Goal: Task Accomplishment & Management: Complete application form

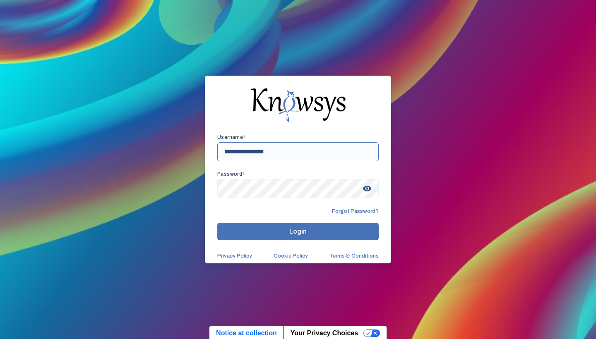
type input "**********"
click at [298, 232] on button "Login" at bounding box center [297, 231] width 161 height 17
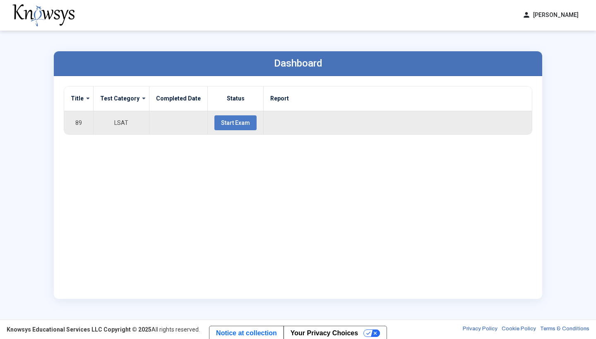
click at [240, 122] on span "Start Exam" at bounding box center [235, 123] width 29 height 7
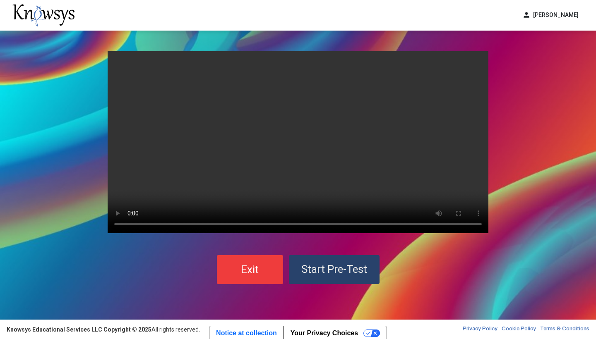
click at [320, 267] on span "Start Pre-Test" at bounding box center [334, 269] width 66 height 12
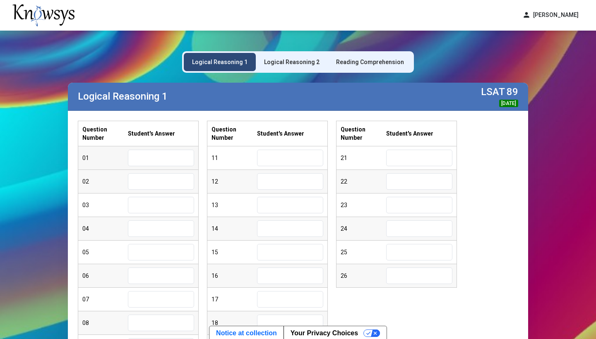
click at [172, 156] on input "text" at bounding box center [161, 158] width 66 height 17
type input "*"
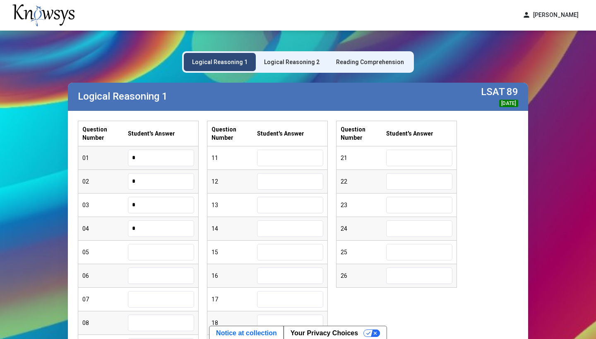
type input "*"
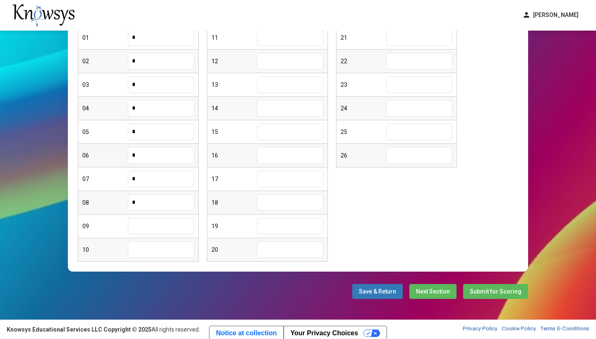
type input "*"
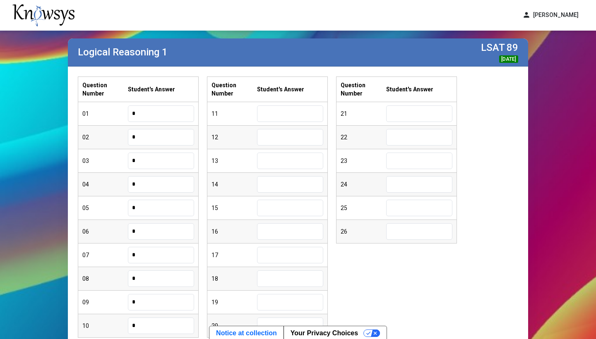
scroll to position [48, 0]
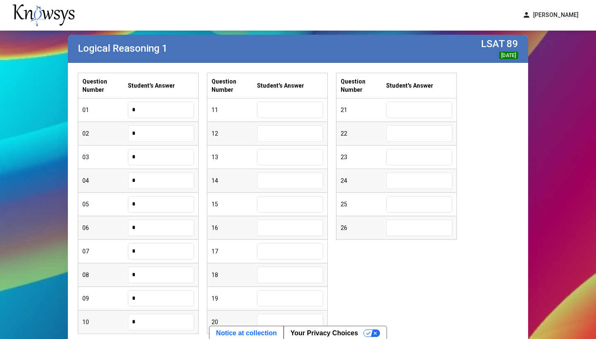
type input "*"
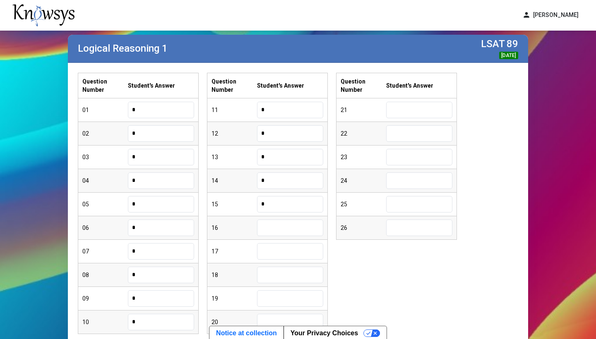
type input "*"
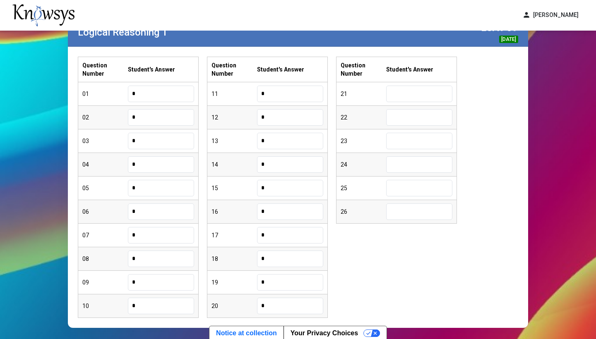
scroll to position [65, 0]
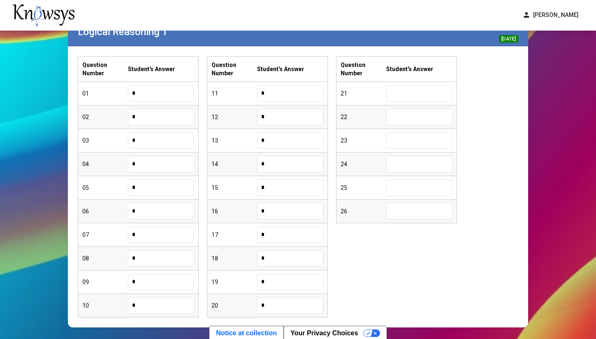
type input "*"
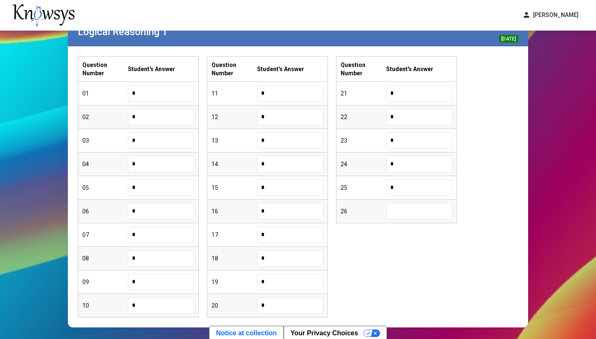
type input "*"
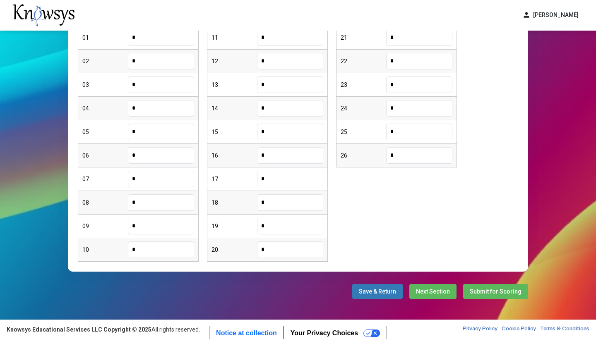
scroll to position [120, 0]
click at [432, 290] on span "Next Section" at bounding box center [433, 291] width 34 height 7
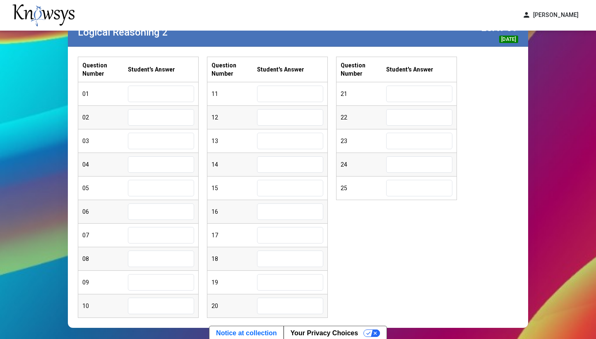
scroll to position [63, 0]
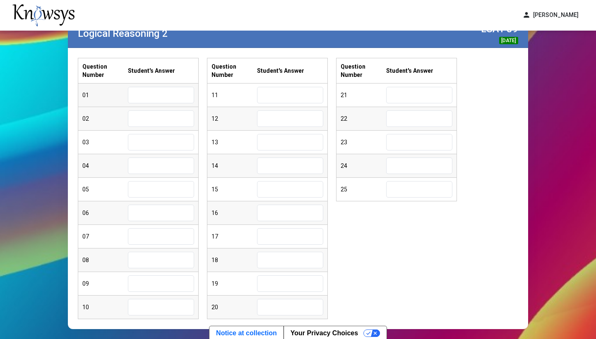
click at [165, 103] on input "text" at bounding box center [161, 95] width 66 height 17
type input "*"
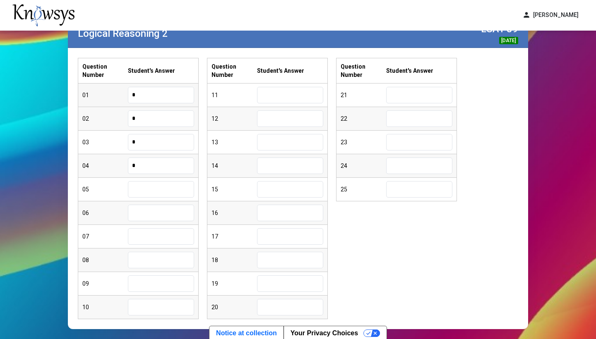
type input "*"
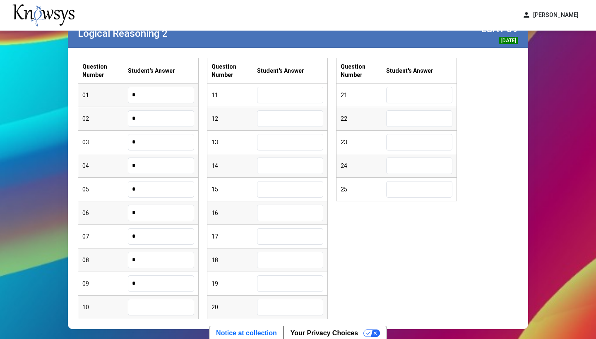
type input "*"
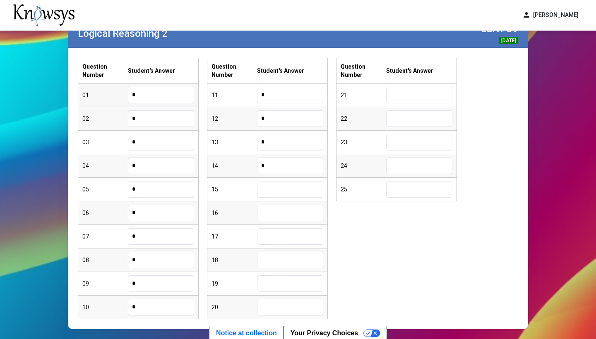
type input "*"
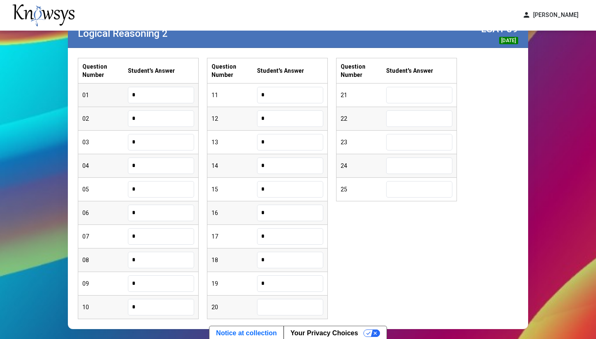
type input "*"
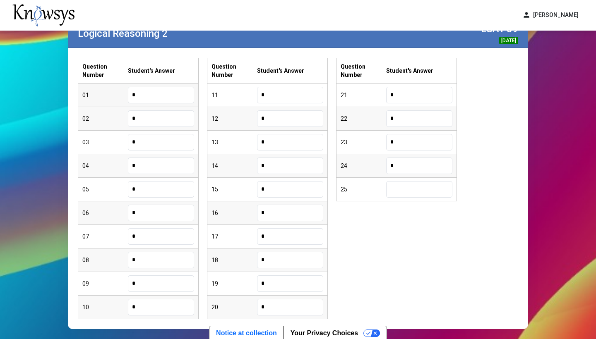
type input "*"
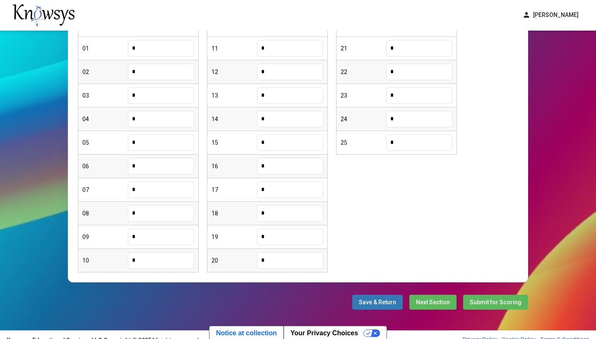
scroll to position [115, 0]
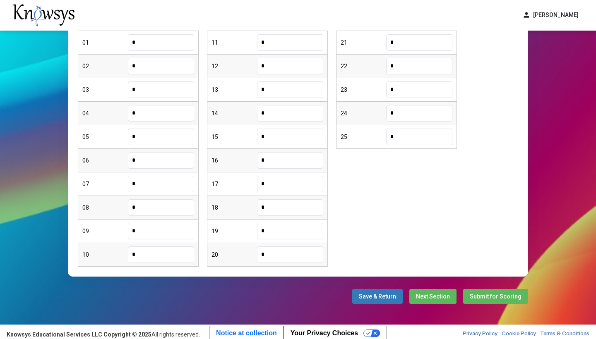
click at [431, 296] on span "Next Section" at bounding box center [433, 296] width 34 height 7
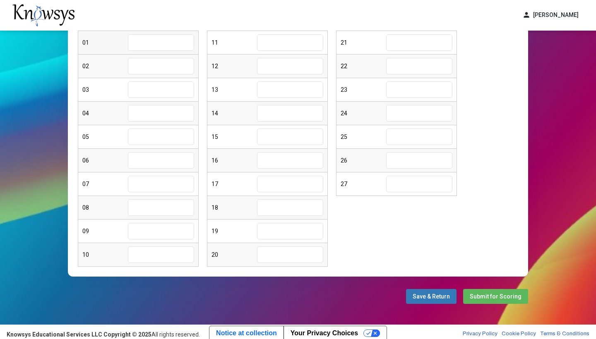
click at [181, 43] on input "text" at bounding box center [161, 42] width 66 height 17
type input "*"
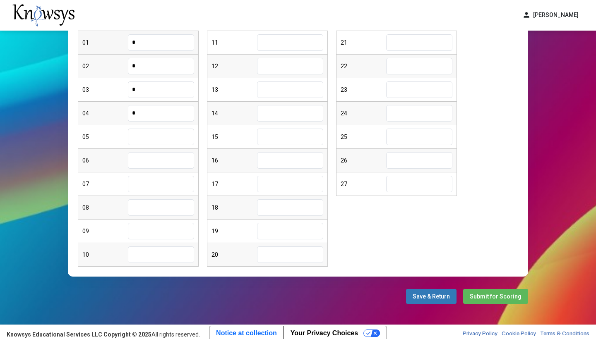
type input "*"
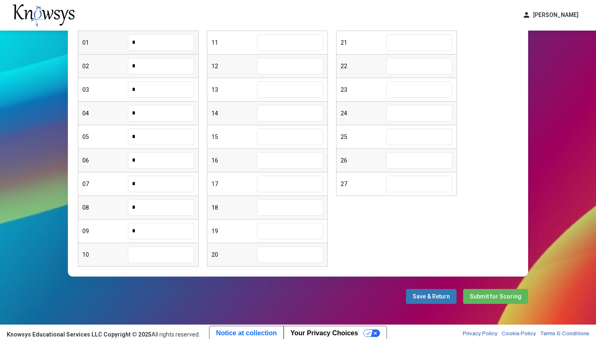
type input "*"
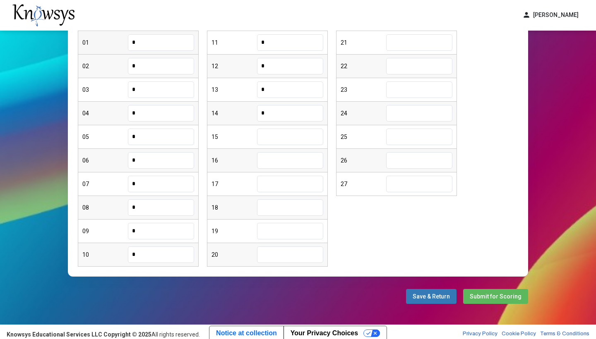
type input "*"
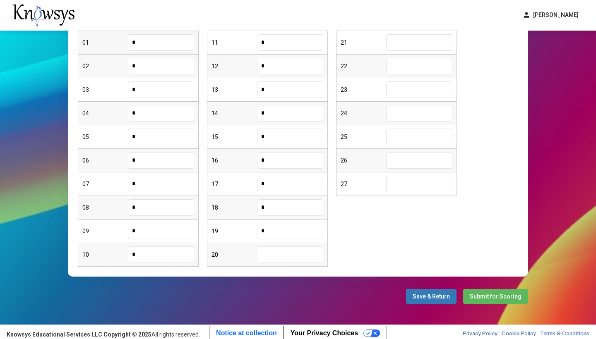
type input "*"
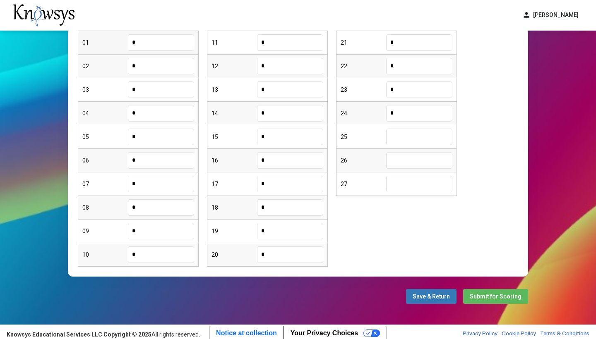
type input "*"
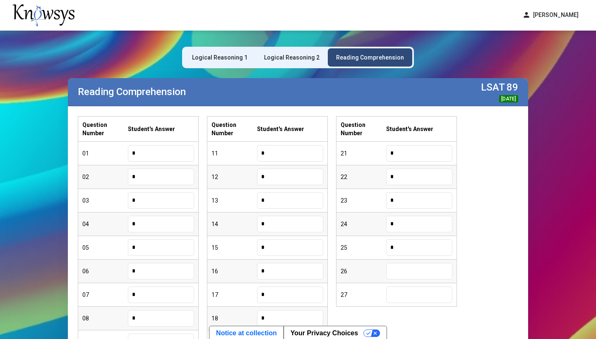
scroll to position [0, 0]
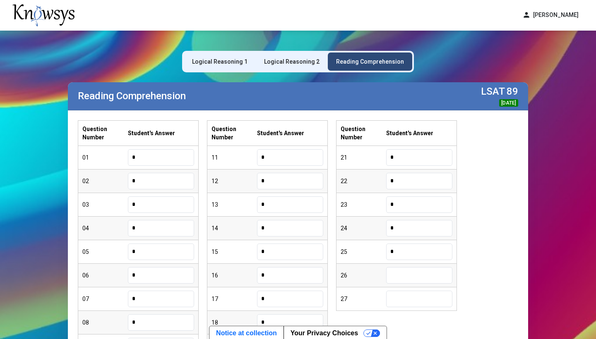
click at [300, 62] on div "Logical Reasoning 2" at bounding box center [291, 62] width 55 height 8
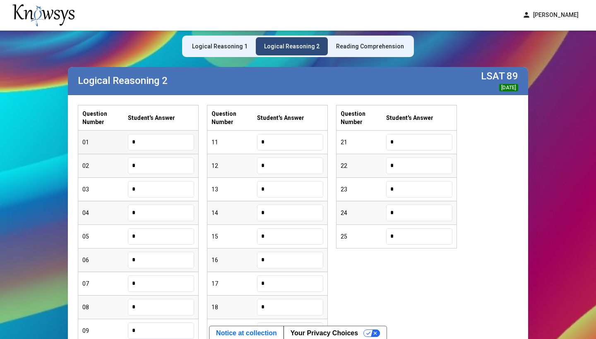
scroll to position [0, 0]
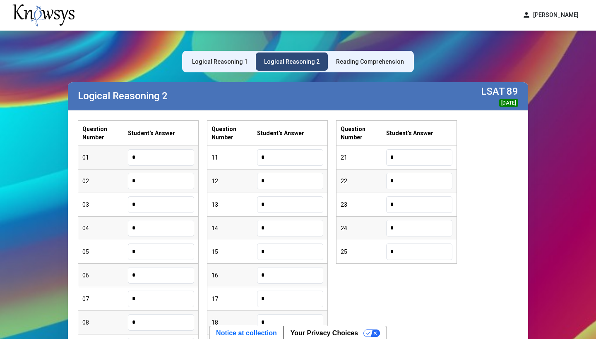
click at [160, 154] on input "*" at bounding box center [161, 157] width 66 height 17
click at [156, 152] on input "*" at bounding box center [161, 157] width 66 height 17
drag, startPoint x: 152, startPoint y: 155, endPoint x: 122, endPoint y: 157, distance: 30.7
click at [122, 157] on div "01 *" at bounding box center [138, 158] width 120 height 24
type input "*"
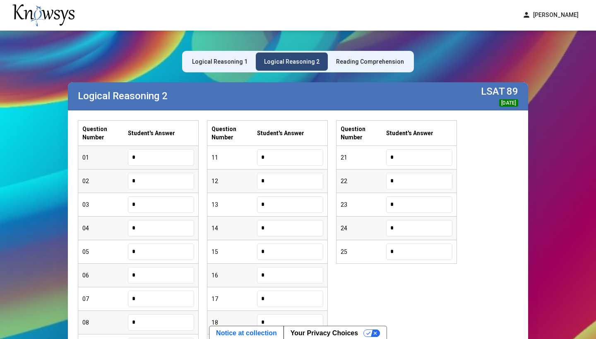
type input "*"
click at [138, 180] on input "*" at bounding box center [161, 181] width 66 height 17
type input "*"
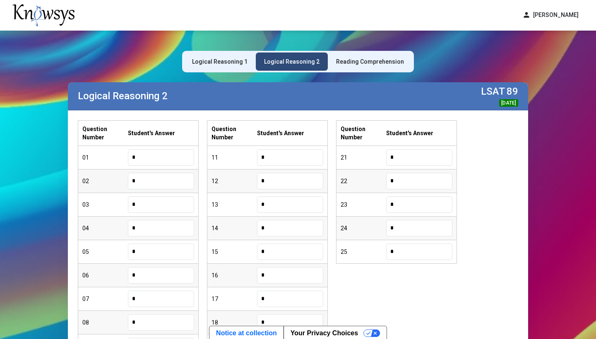
type input "*"
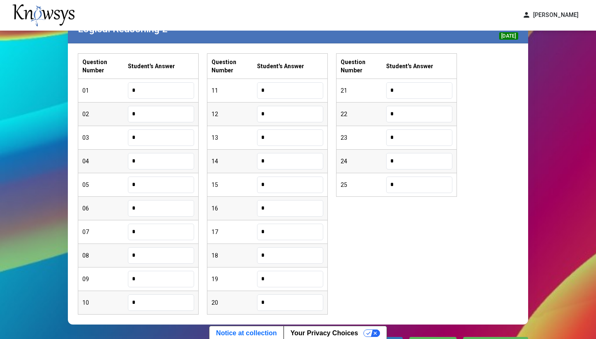
scroll to position [63, 0]
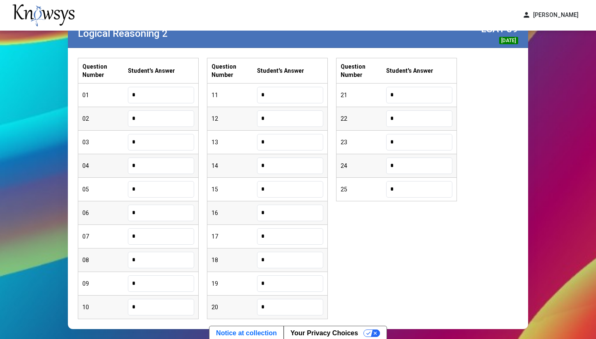
type input "*"
click at [143, 163] on input "*" at bounding box center [161, 166] width 66 height 17
type input "*"
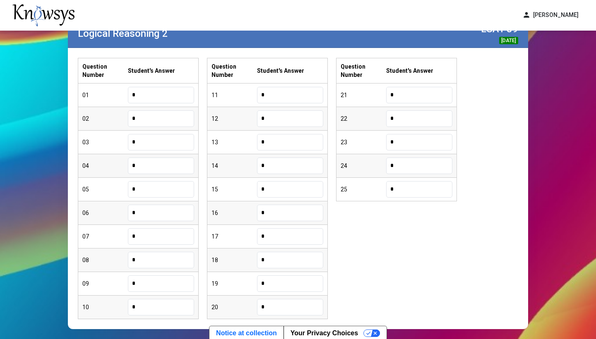
type input "*"
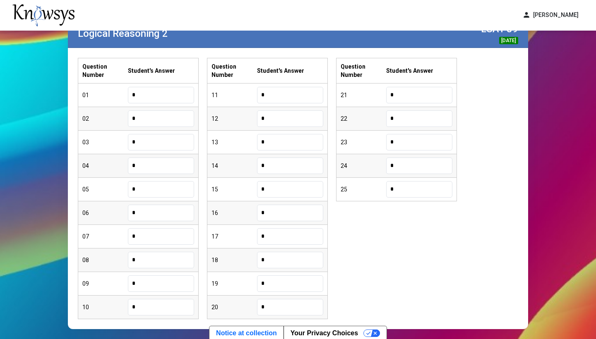
type input "*"
click at [264, 142] on input "*" at bounding box center [290, 142] width 66 height 17
type input "*"
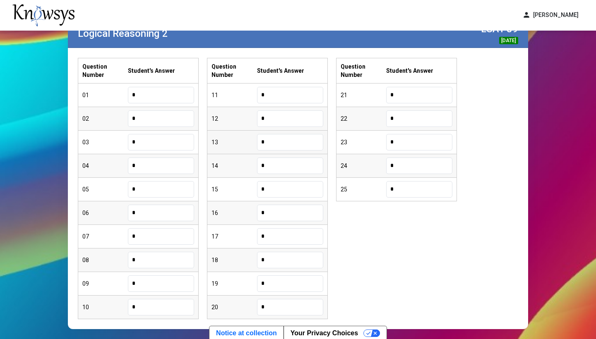
type input "*"
click at [263, 95] on input "*" at bounding box center [290, 95] width 66 height 17
click at [271, 96] on input "*" at bounding box center [290, 95] width 66 height 17
type input "*"
click at [272, 220] on input "*" at bounding box center [290, 213] width 66 height 17
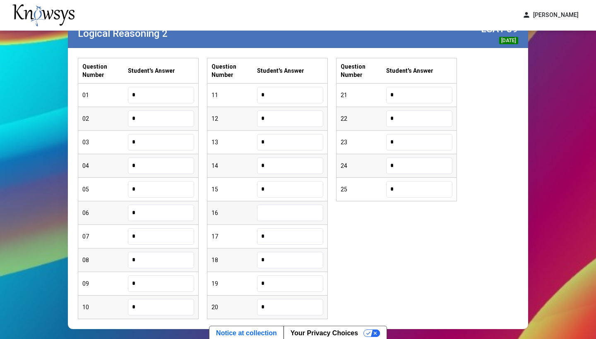
type input "*"
click at [285, 305] on input "*" at bounding box center [290, 307] width 66 height 17
type input "*"
click at [267, 305] on input "text" at bounding box center [290, 307] width 66 height 17
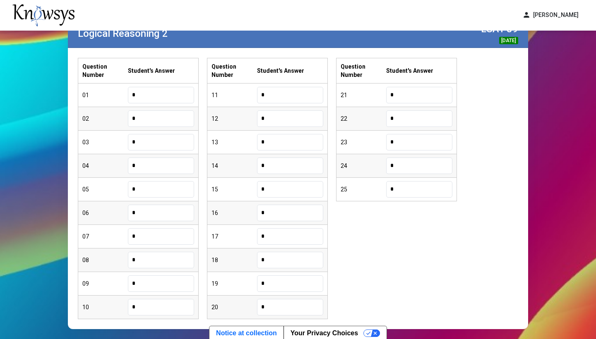
type input "*"
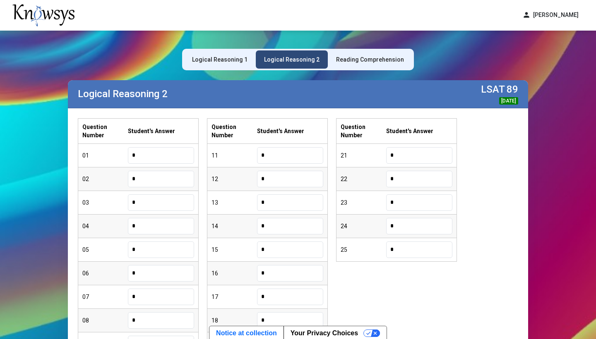
scroll to position [1, 0]
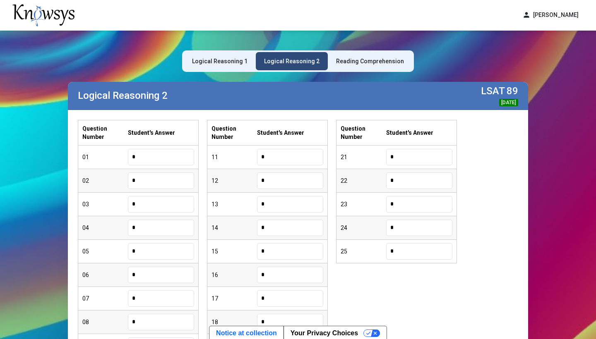
type input "*"
click at [373, 60] on div "Reading Comprehension" at bounding box center [370, 61] width 68 height 8
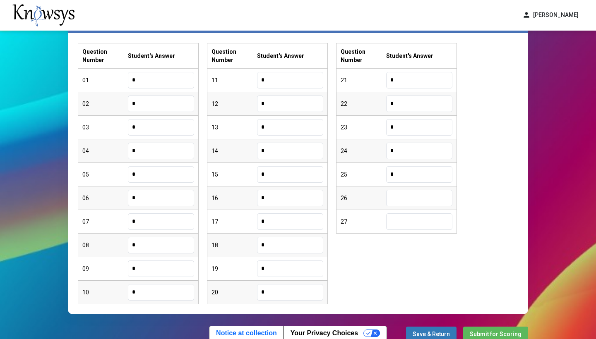
scroll to position [79, 0]
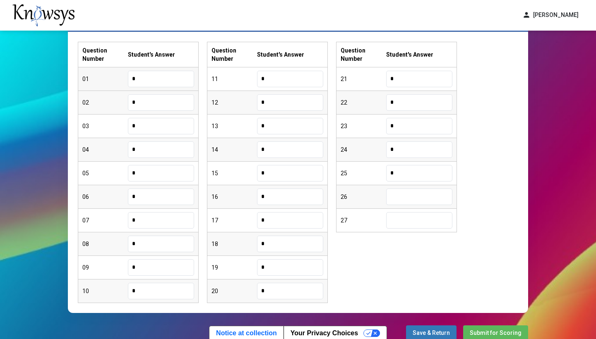
click at [143, 82] on input "*" at bounding box center [161, 79] width 66 height 17
type input "*"
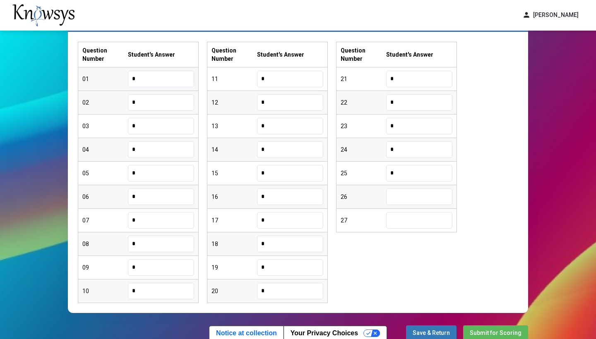
type input "*"
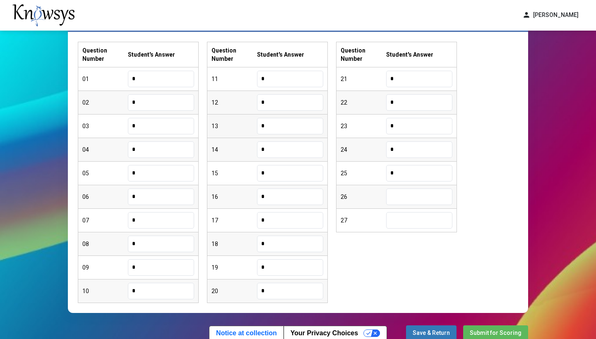
click at [272, 127] on input "*" at bounding box center [290, 126] width 66 height 17
type input "*"
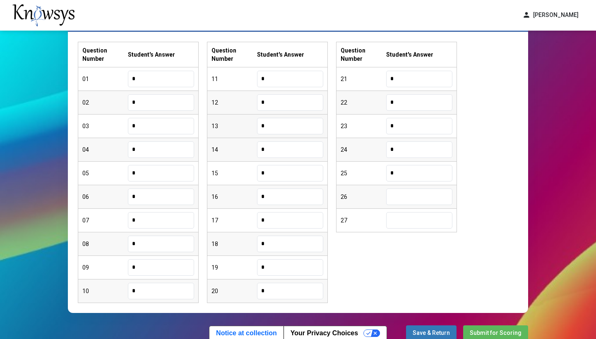
type input "*"
click at [405, 147] on input "*" at bounding box center [419, 150] width 66 height 17
type input "*"
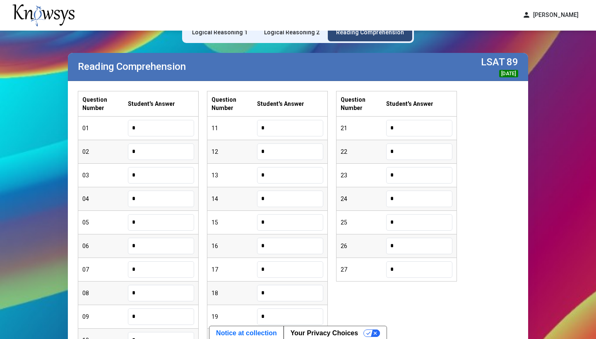
scroll to position [21, 0]
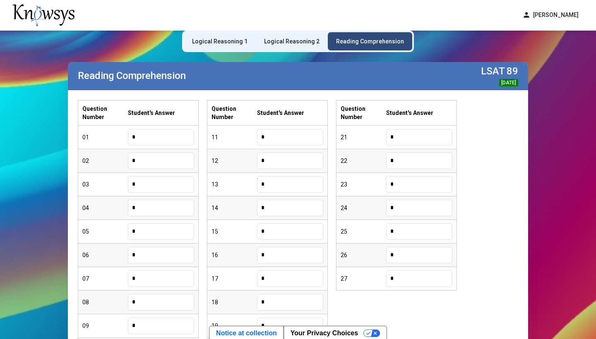
click at [232, 39] on div "Logical Reasoning 1" at bounding box center [219, 41] width 55 height 8
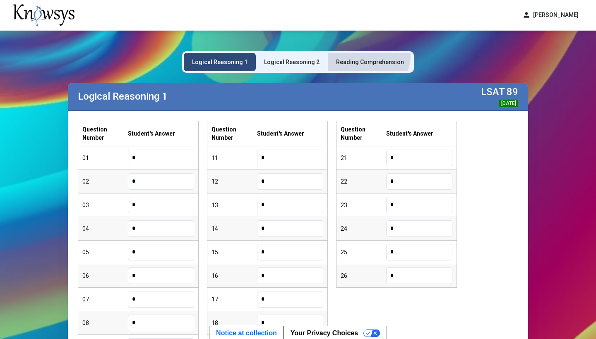
click at [361, 55] on div "Reading Comprehension" at bounding box center [370, 62] width 84 height 18
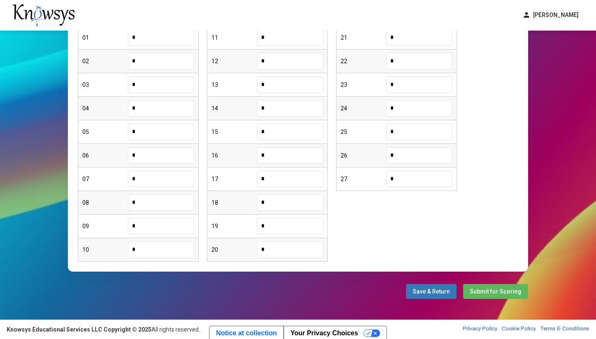
scroll to position [120, 0]
click at [486, 293] on span "Submit for Scoring" at bounding box center [496, 291] width 52 height 7
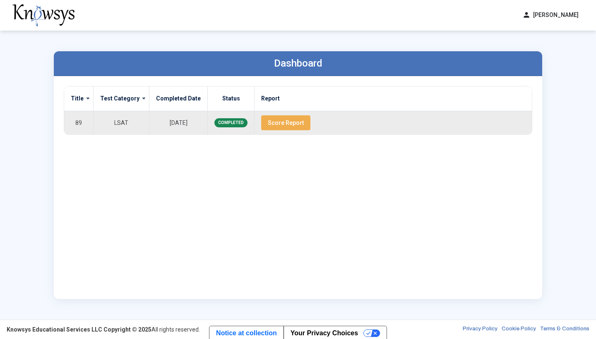
click at [283, 125] on span "Score Report" at bounding box center [286, 123] width 36 height 7
